Goal: Register for event/course

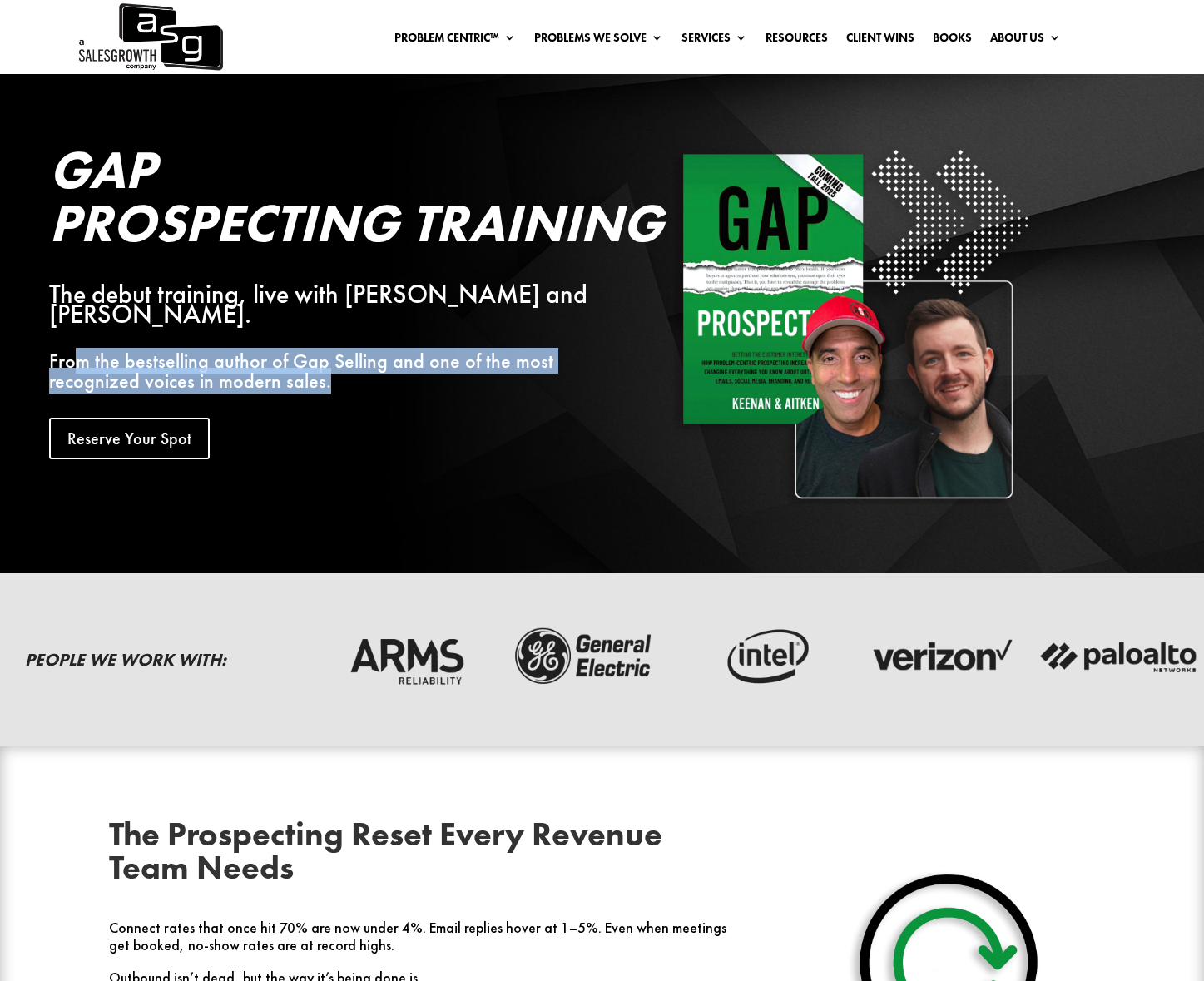
drag, startPoint x: 247, startPoint y: 357, endPoint x: 442, endPoint y: 375, distance: 195.8
click at [439, 374] on div "Gap Prospecting Training The debut training, live with [PERSON_NAME] and [PERSO…" at bounding box center [334, 302] width 571 height 317
click at [442, 375] on div "Gap Prospecting Training The debut training, live with [PERSON_NAME] and [PERSO…" at bounding box center [334, 302] width 571 height 317
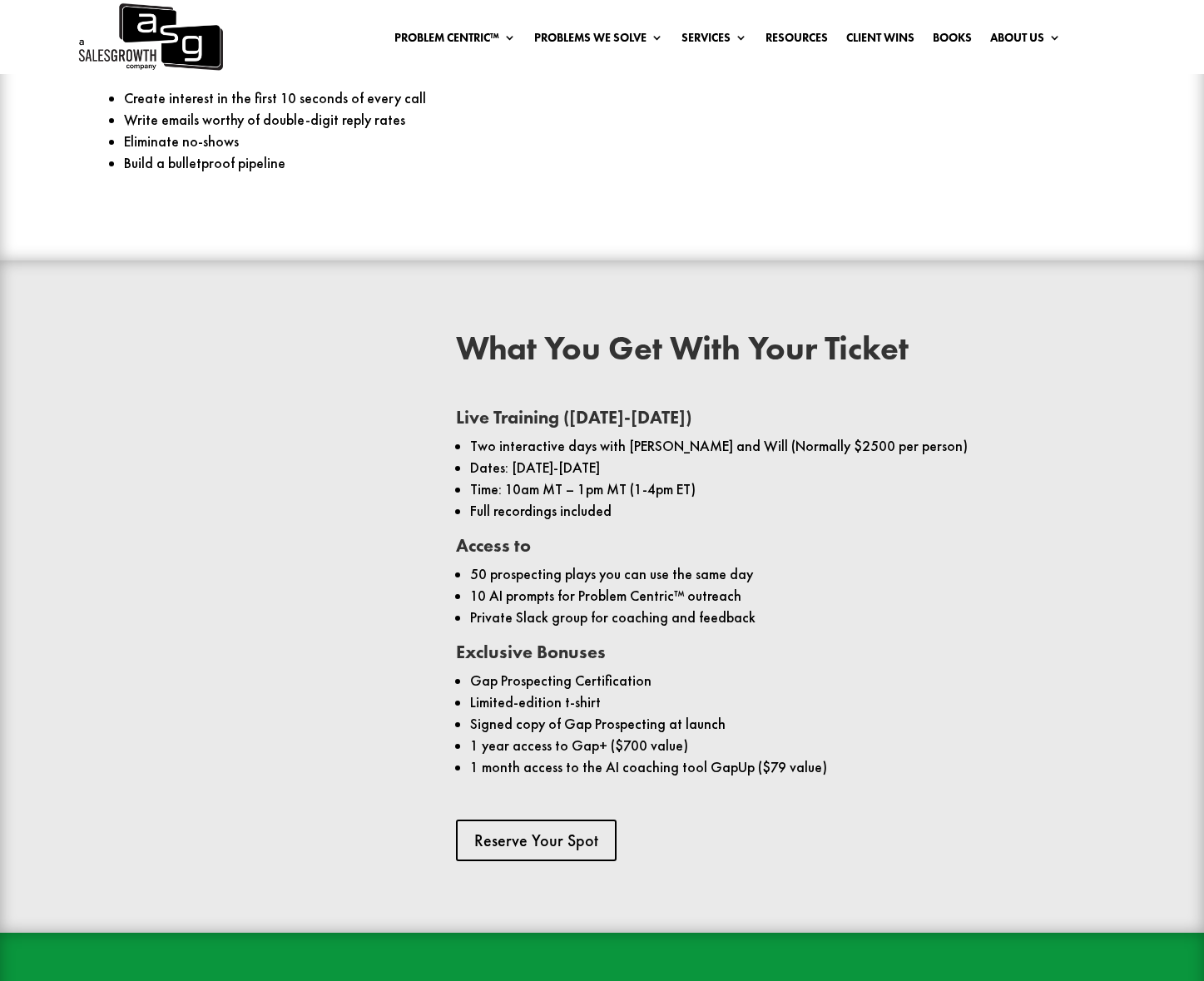
scroll to position [1088, 0]
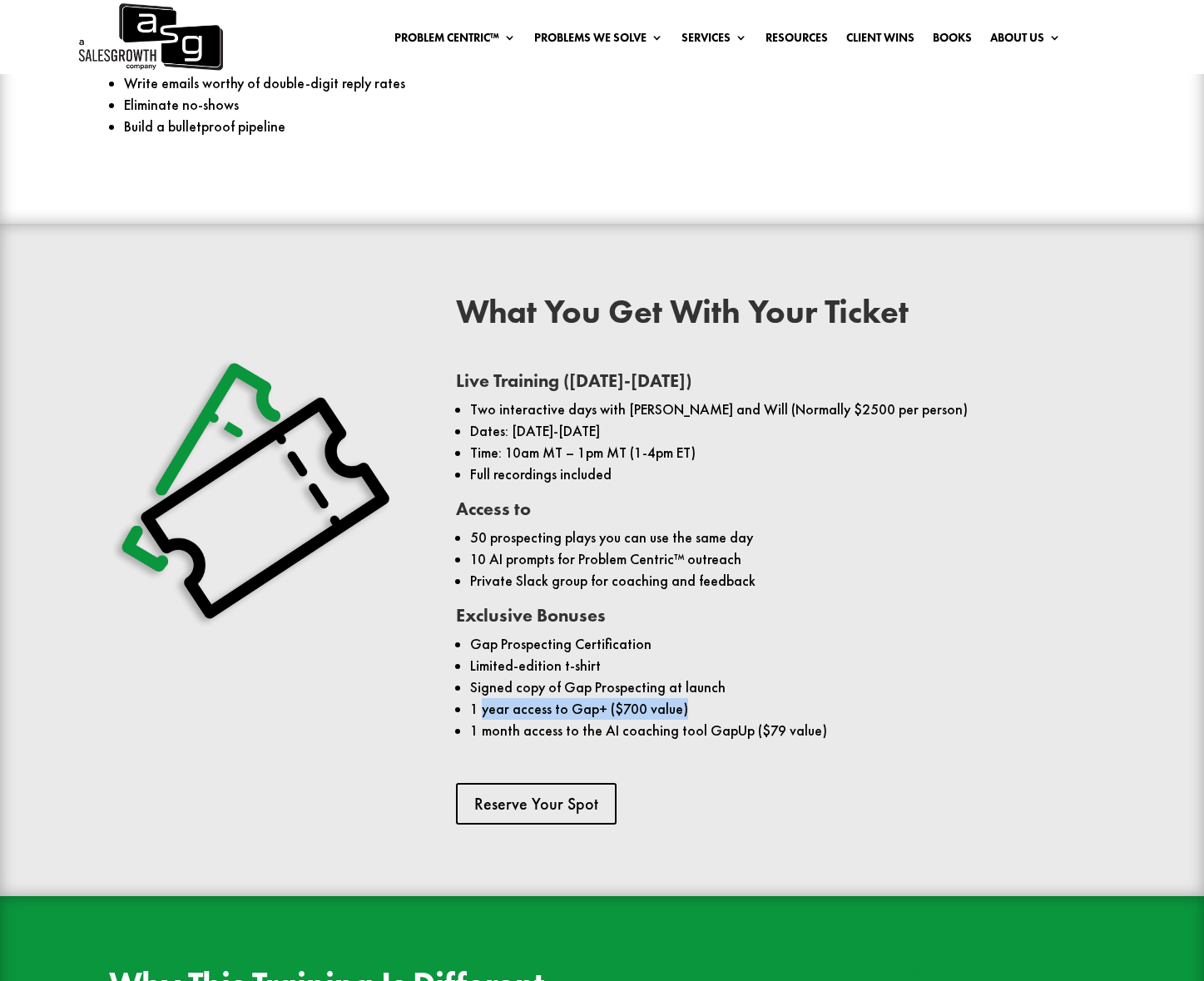
drag, startPoint x: 538, startPoint y: 709, endPoint x: 707, endPoint y: 706, distance: 169.0
click at [704, 706] on li "1 year access to Gap+ ($700 value)" at bounding box center [783, 709] width 624 height 21
click at [718, 705] on li "1 year access to Gap+ ($700 value)" at bounding box center [783, 709] width 624 height 21
drag, startPoint x: 488, startPoint y: 735, endPoint x: 769, endPoint y: 731, distance: 281.0
click at [769, 731] on li "1 month access to the AI coaching tool GapUp ($79 value)" at bounding box center [783, 730] width 624 height 21
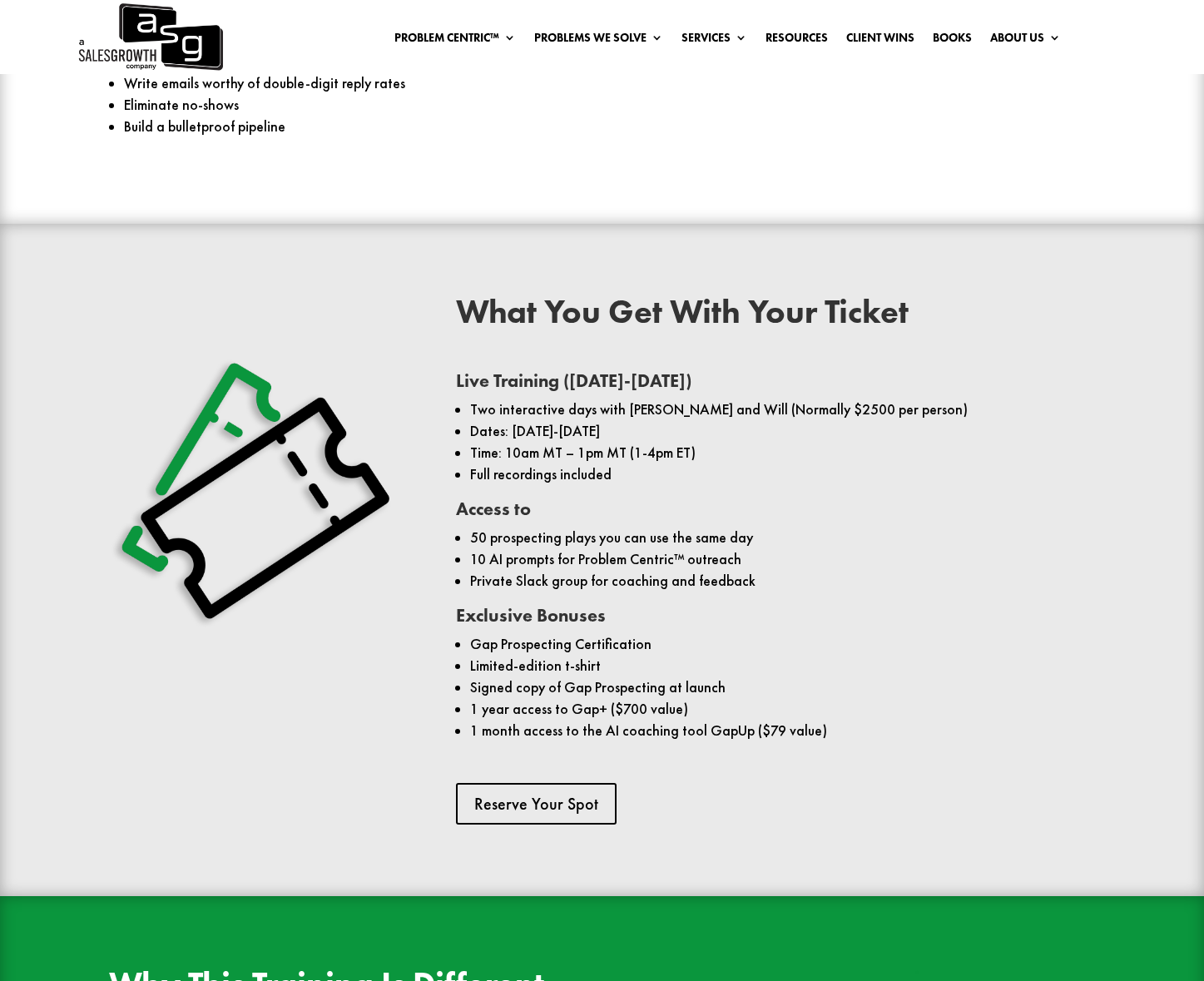
drag, startPoint x: 771, startPoint y: 731, endPoint x: 718, endPoint y: 730, distance: 53.0
click at [770, 731] on li "1 month access to the AI coaching tool GapUp ($79 value)" at bounding box center [783, 730] width 624 height 21
drag, startPoint x: 554, startPoint y: 408, endPoint x: 806, endPoint y: 420, distance: 252.3
click at [804, 420] on li "Two interactive days with [PERSON_NAME] and Will (Normally $2500 per person)" at bounding box center [783, 409] width 624 height 21
click at [830, 465] on ul "Two interactive days with [PERSON_NAME] and Will (Normally $2500 per person) Da…" at bounding box center [775, 449] width 639 height 102
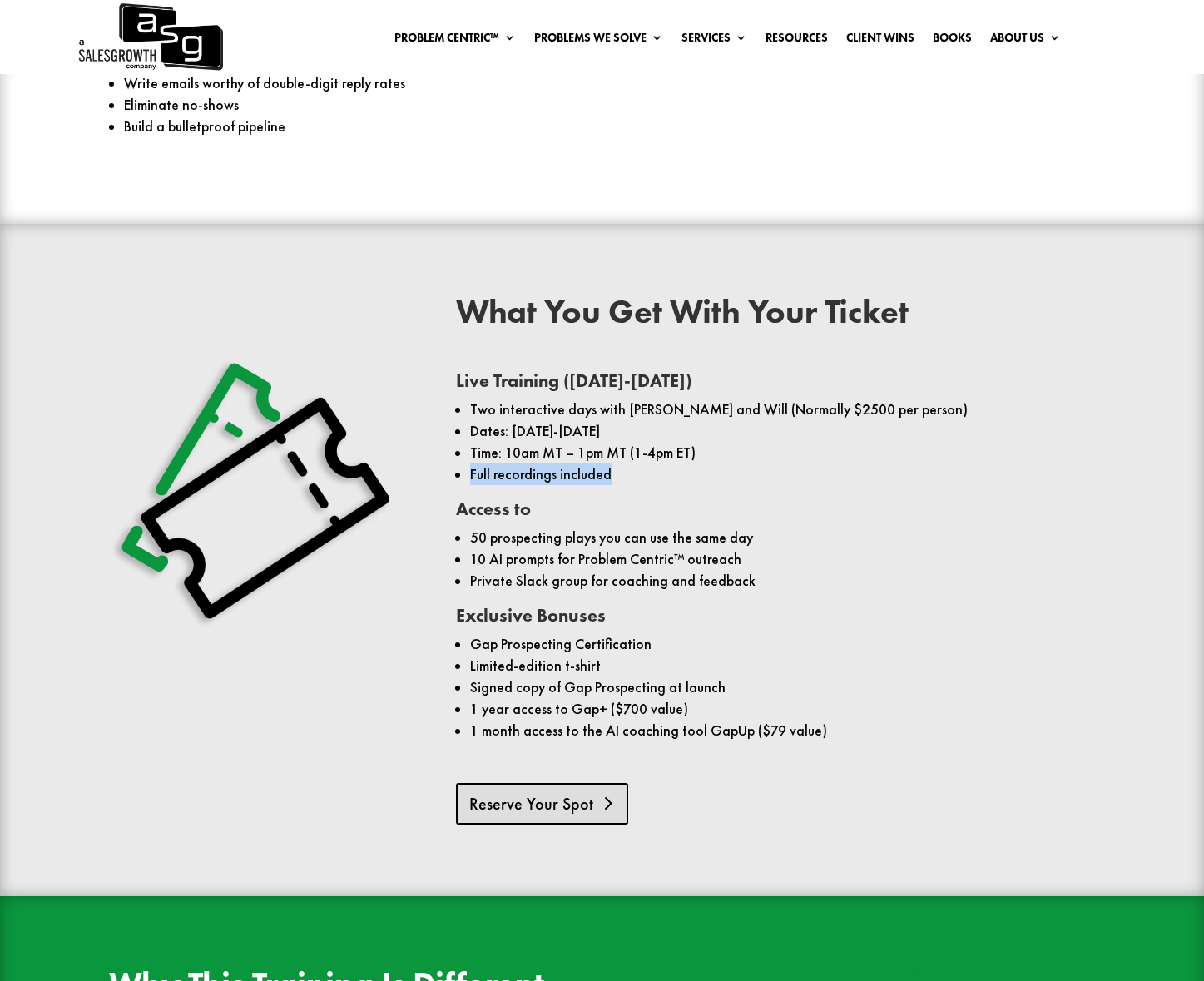
click at [534, 815] on link "Reserve Your Spot" at bounding box center [542, 804] width 172 height 42
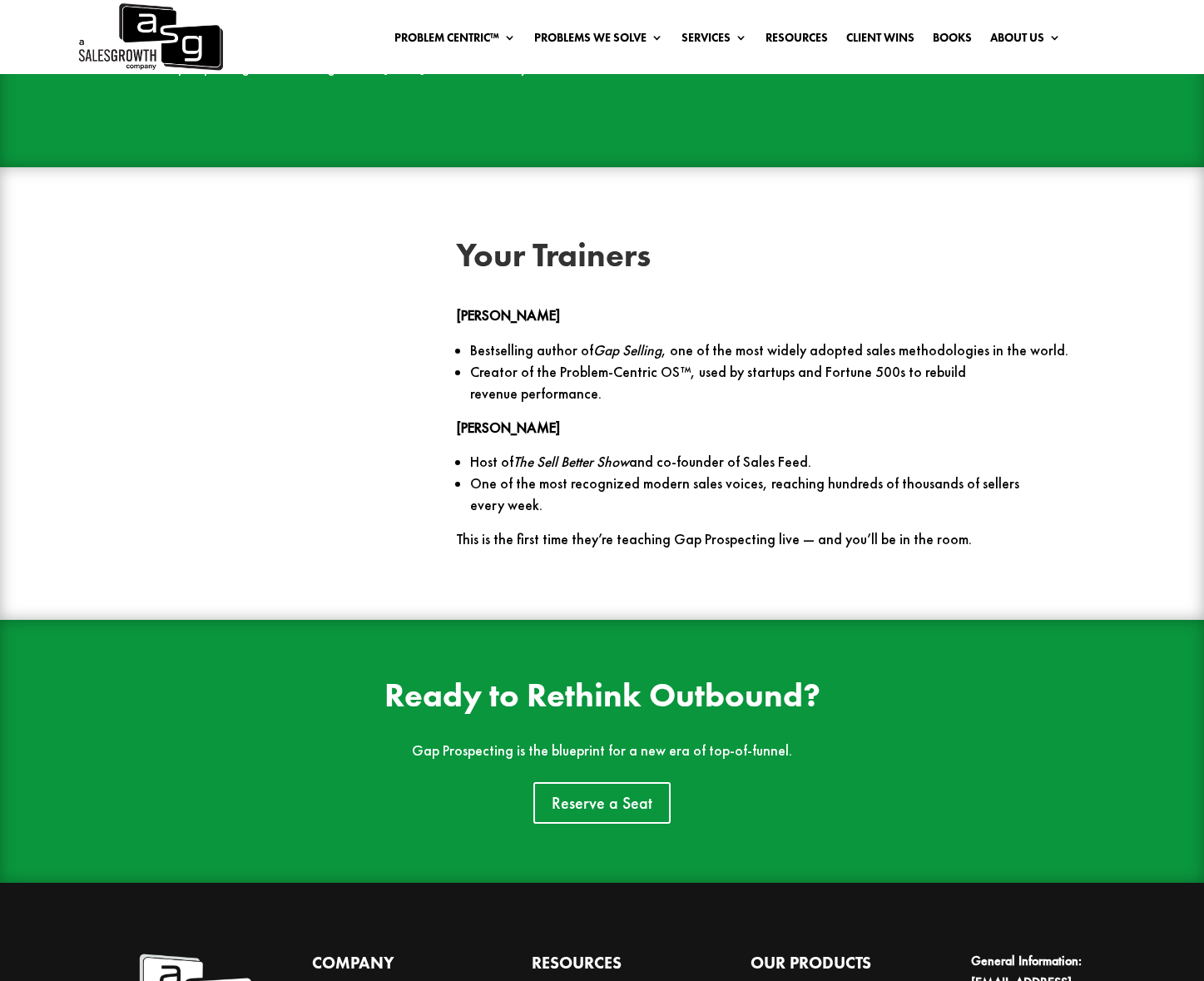
scroll to position [2449, 0]
